Goal: Use online tool/utility: Utilize a website feature to perform a specific function

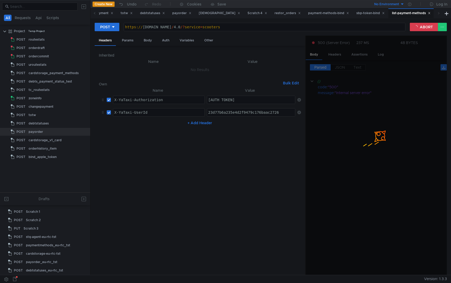
scroll to position [103, 0]
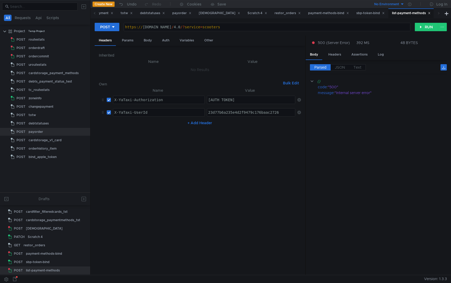
click at [202, 27] on div "https:// [DOMAIN_NAME] / 4.0 /? service = scooters" at bounding box center [267, 31] width 286 height 13
type textarea "[URL][DOMAIN_NAME]"
click at [428, 26] on button "RUN" at bounding box center [426, 27] width 23 height 8
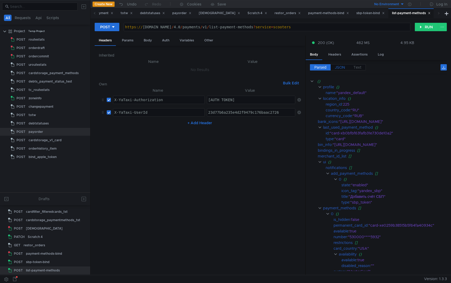
click at [338, 67] on span "JSON" at bounding box center [340, 67] width 10 height 5
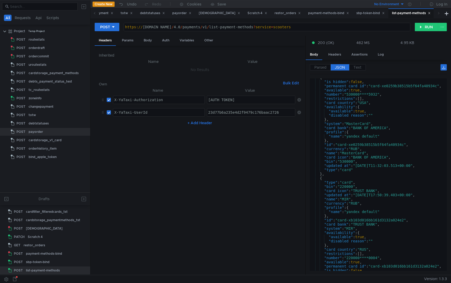
scroll to position [115, 0]
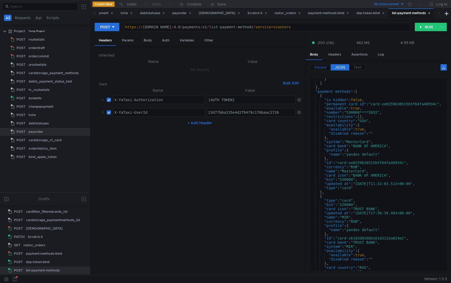
click at [320, 69] on span "Parsed" at bounding box center [321, 67] width 12 height 5
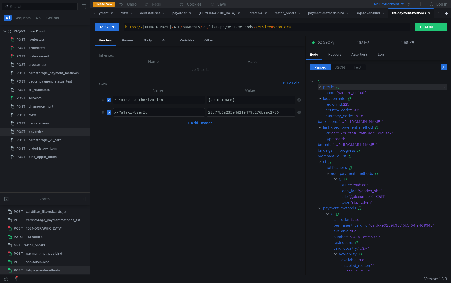
click at [318, 87] on clr-icon at bounding box center [320, 87] width 4 height 4
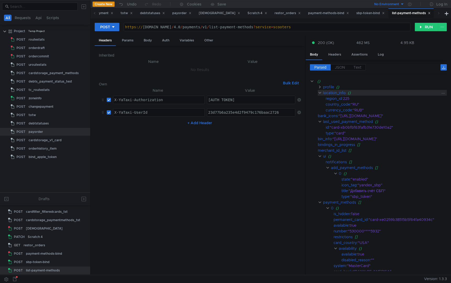
click at [319, 94] on clr-icon at bounding box center [320, 93] width 4 height 4
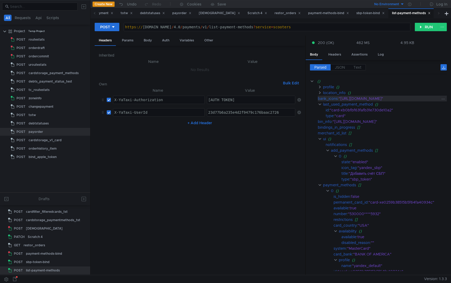
click at [321, 96] on div "bank_icons" at bounding box center [328, 99] width 20 height 6
click at [321, 94] on clr-icon at bounding box center [320, 93] width 4 height 4
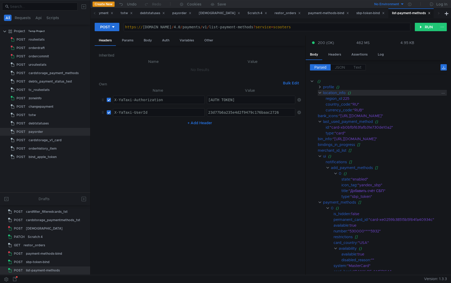
click at [321, 94] on clr-icon at bounding box center [320, 93] width 4 height 4
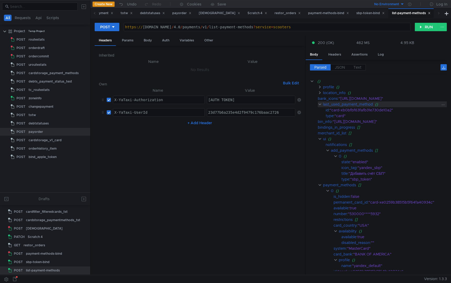
click at [320, 104] on clr-icon at bounding box center [320, 104] width 4 height 4
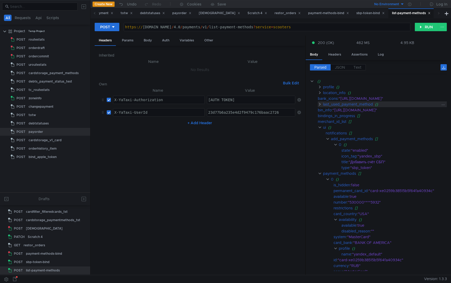
click at [320, 104] on clr-icon at bounding box center [320, 104] width 4 height 4
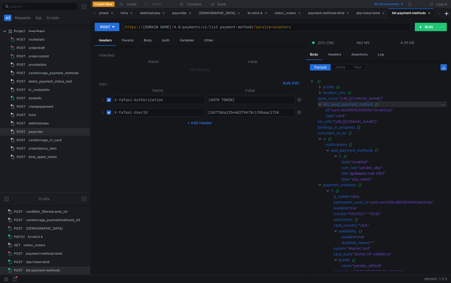
click at [320, 104] on clr-icon at bounding box center [320, 104] width 4 height 4
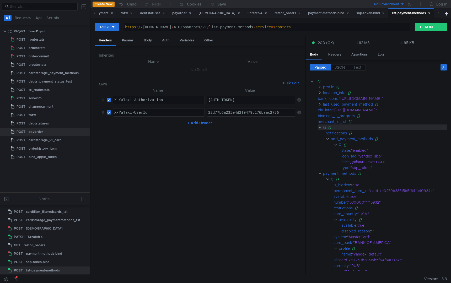
click at [319, 127] on clr-icon at bounding box center [320, 127] width 4 height 4
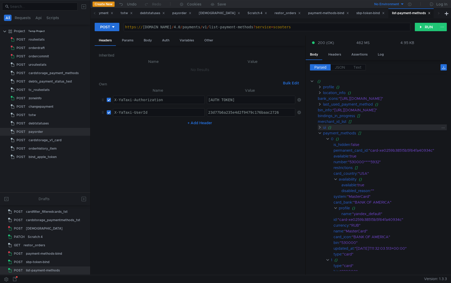
click at [319, 127] on clr-icon at bounding box center [320, 127] width 4 height 4
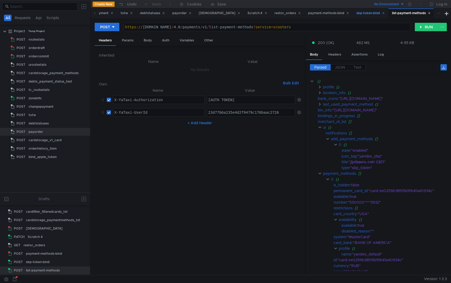
click at [368, 15] on div "sbp-token-bind" at bounding box center [371, 13] width 28 height 6
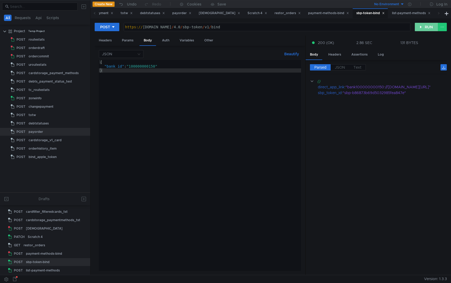
click at [424, 25] on button "RUN" at bounding box center [426, 27] width 23 height 8
click at [398, 12] on div "list-payment-methods" at bounding box center [411, 13] width 39 height 6
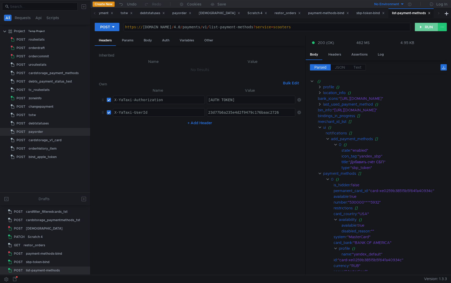
click at [426, 27] on button "RUN" at bounding box center [426, 27] width 23 height 8
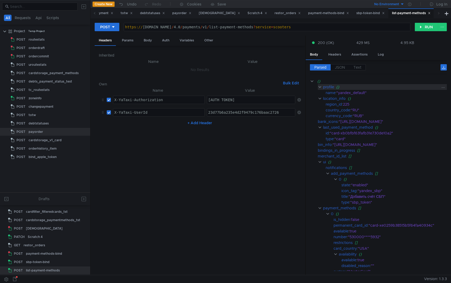
click at [320, 87] on clr-icon at bounding box center [320, 87] width 4 height 4
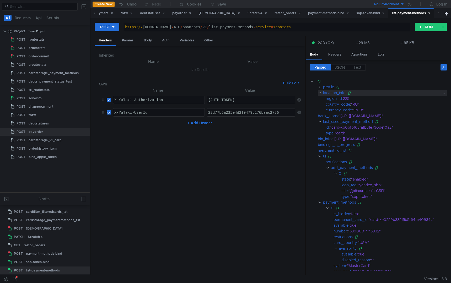
click at [320, 93] on clr-icon at bounding box center [320, 93] width 4 height 4
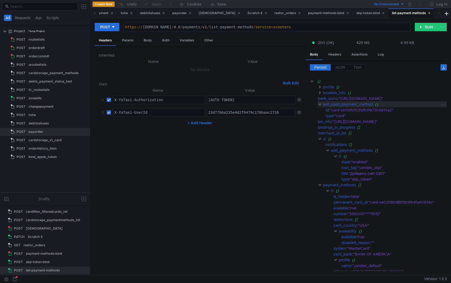
click at [320, 103] on clr-icon at bounding box center [320, 104] width 4 height 4
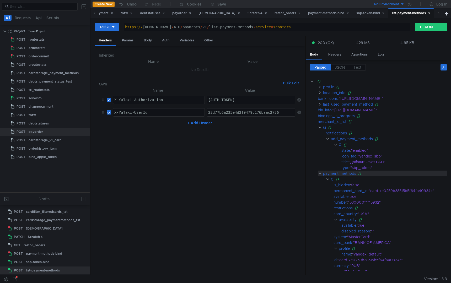
click at [319, 174] on clr-icon at bounding box center [320, 174] width 4 height 4
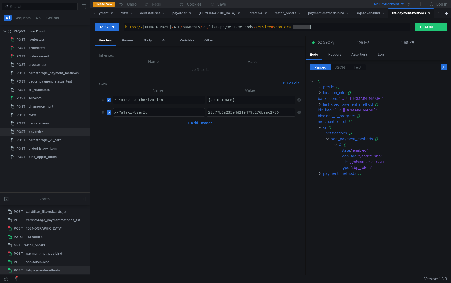
drag, startPoint x: 292, startPoint y: 28, endPoint x: 318, endPoint y: 28, distance: 25.2
click at [318, 28] on div "https:// [DOMAIN_NAME] / 4.0 / payments / v1 / list-payment-methods ? service =…" at bounding box center [267, 31] width 286 height 13
drag, startPoint x: 293, startPoint y: 27, endPoint x: 309, endPoint y: 27, distance: 15.7
click at [309, 27] on div "https:// [DOMAIN_NAME] / 4.0 / payments / v1 / list-payment-methods ? service =…" at bounding box center [267, 31] width 286 height 13
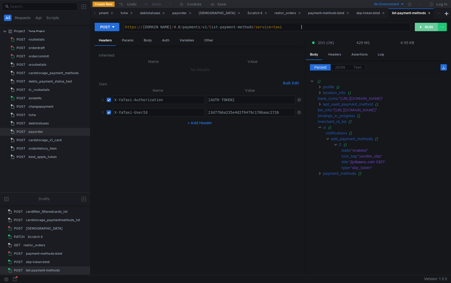
click at [423, 27] on button "RUN" at bounding box center [426, 27] width 23 height 8
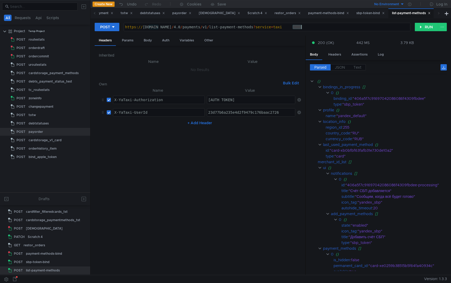
drag, startPoint x: 293, startPoint y: 28, endPoint x: 318, endPoint y: 28, distance: 25.2
click at [318, 28] on div "https:// [DOMAIN_NAME] / 4.0 / payments / v1 / list-payment-methods ? service =…" at bounding box center [267, 31] width 286 height 13
click at [421, 26] on button "RUN" at bounding box center [426, 27] width 23 height 8
click at [293, 27] on div "https:// [DOMAIN_NAME] / 4.0 / payments / v1 / list-payment-methods ? service =…" at bounding box center [267, 31] width 286 height 13
drag, startPoint x: 293, startPoint y: 27, endPoint x: 304, endPoint y: 27, distance: 11.5
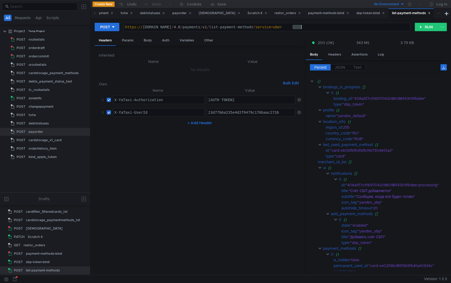
click at [304, 27] on div "https:// [DOMAIN_NAME] / 4.0 / payments / v1 / list-payment-methods ? service =…" at bounding box center [267, 31] width 286 height 13
click at [423, 28] on button "RUN" at bounding box center [426, 27] width 23 height 8
click at [296, 26] on div "https:// [DOMAIN_NAME] / 4.0 / payments / v1 / list-payment-methods ? service =…" at bounding box center [267, 31] width 286 height 13
drag, startPoint x: 293, startPoint y: 27, endPoint x: 304, endPoint y: 27, distance: 11.0
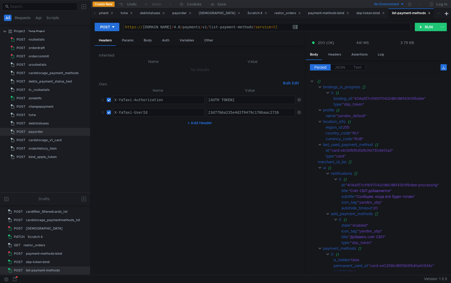
click at [304, 27] on div "https:// [DOMAIN_NAME] / 4.0 / payments / v1 / list-payment-methods ? service =…" at bounding box center [267, 31] width 286 height 13
click at [420, 27] on button "RUN" at bounding box center [426, 27] width 23 height 8
drag, startPoint x: 292, startPoint y: 27, endPoint x: 322, endPoint y: 27, distance: 29.4
click at [322, 27] on div "https:// [DOMAIN_NAME] / 4.0 / payments / v1 / list-payment-methods ? service =…" at bounding box center [267, 31] width 286 height 13
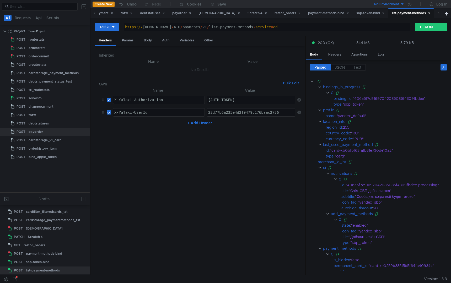
scroll to position [0, 12]
click at [430, 27] on button "RUN" at bounding box center [426, 27] width 23 height 8
drag, startPoint x: 294, startPoint y: 28, endPoint x: 304, endPoint y: 28, distance: 10.2
click at [304, 28] on div "https:// [DOMAIN_NAME] / 4.0 / payments / v1 / list-payment-methods ? service =…" at bounding box center [267, 31] width 286 height 13
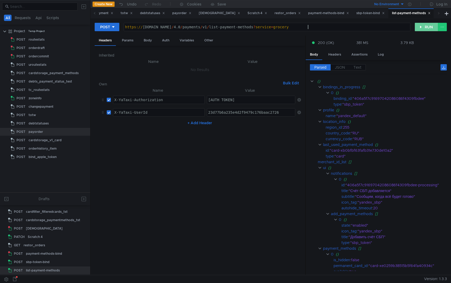
type textarea "[URL][DOMAIN_NAME]"
click at [424, 29] on button "RUN" at bounding box center [426, 27] width 23 height 8
